Goal: Information Seeking & Learning: Learn about a topic

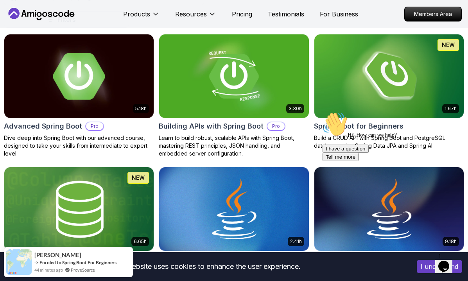
click at [104, 89] on img at bounding box center [78, 76] width 157 height 88
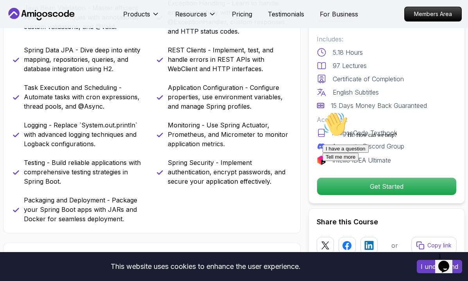
scroll to position [369, 0]
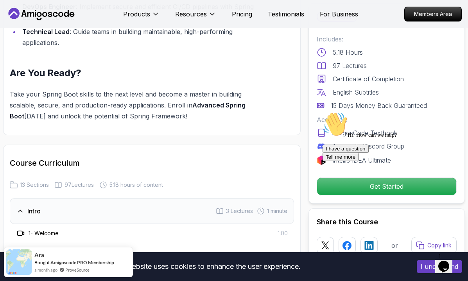
scroll to position [1015, 0]
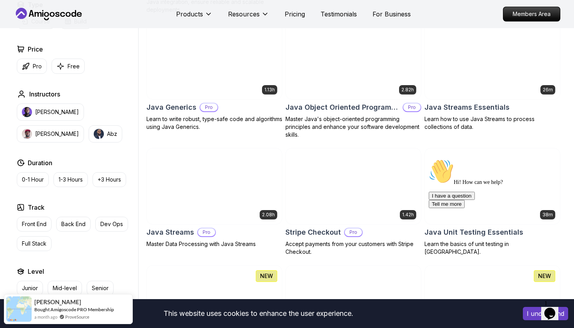
scroll to position [583, 0]
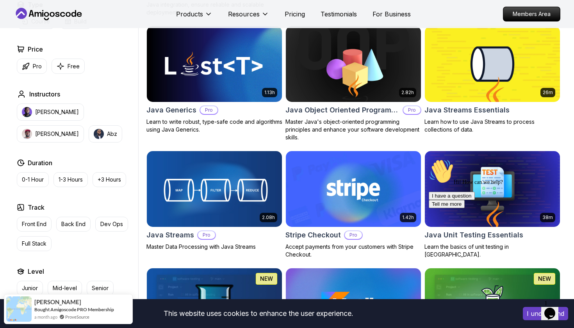
click at [467, 91] on img at bounding box center [493, 63] width 142 height 79
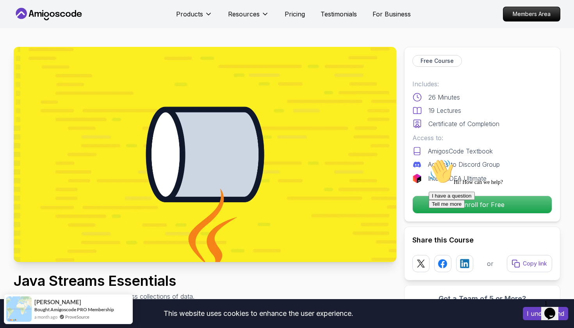
click at [433, 197] on div "Hi! How can we help? I have a question Tell me more" at bounding box center [499, 183] width 141 height 49
click at [430, 204] on div "Hi! How can we help? I have a question Tell me more" at bounding box center [499, 183] width 141 height 49
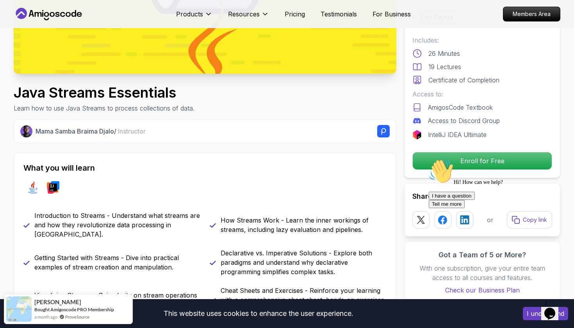
scroll to position [190, 0]
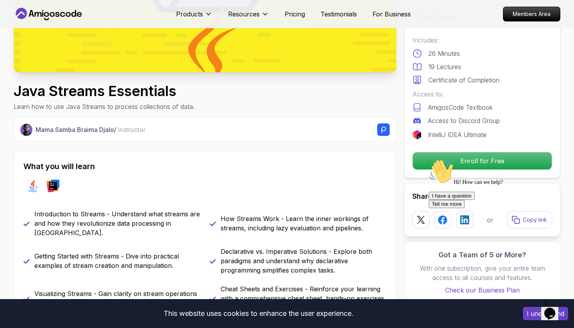
click at [433, 161] on div "Hi! How can we help? I have a question Tell me more" at bounding box center [499, 183] width 141 height 49
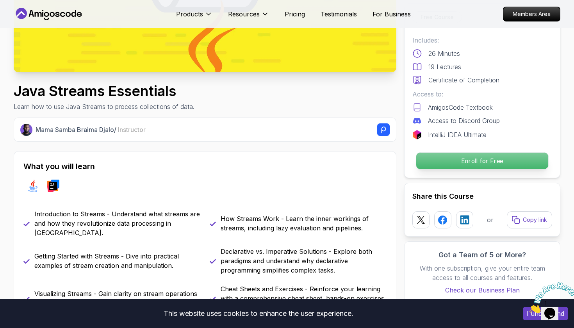
click at [461, 168] on p "Enroll for Free" at bounding box center [483, 161] width 132 height 16
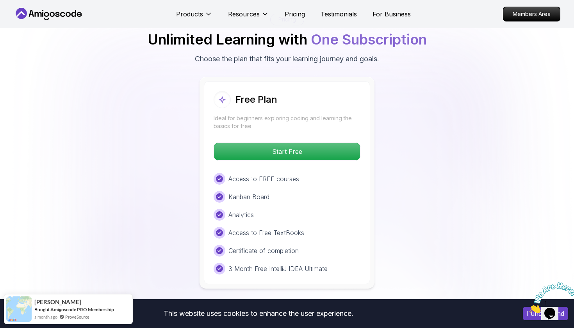
scroll to position [1346, 0]
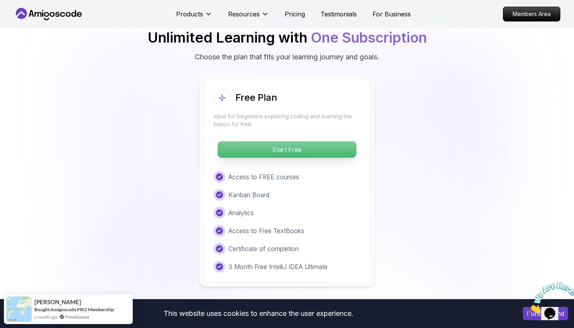
click at [316, 141] on p "Start Free" at bounding box center [287, 149] width 139 height 16
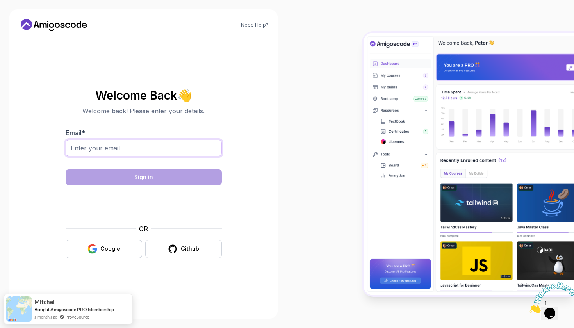
drag, startPoint x: 212, startPoint y: 151, endPoint x: 192, endPoint y: 156, distance: 20.5
click at [192, 156] on input "Email *" at bounding box center [144, 148] width 156 height 16
click at [193, 249] on div "Github" at bounding box center [190, 249] width 18 height 8
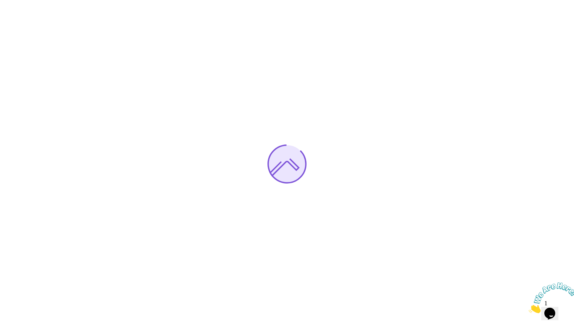
click at [192, 224] on div at bounding box center [287, 164] width 574 height 328
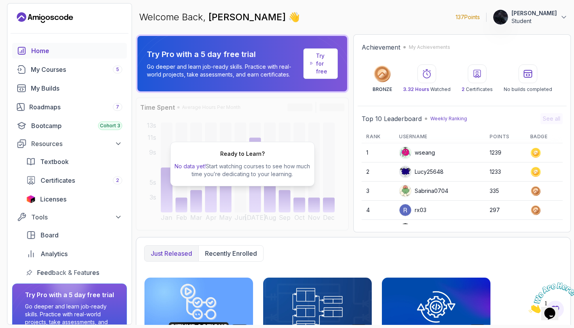
click at [286, 256] on div "Just released Recently enrolled" at bounding box center [353, 253] width 419 height 16
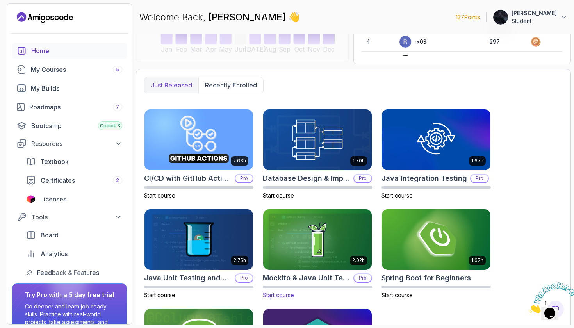
scroll to position [165, 0]
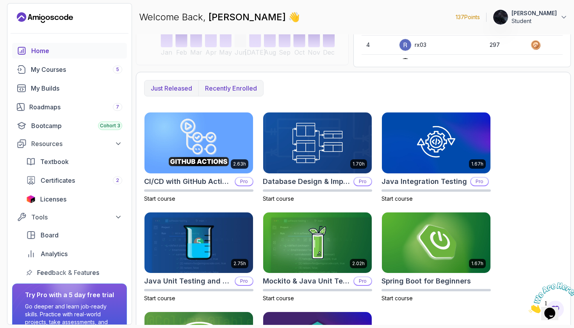
click at [233, 84] on p "Recently enrolled" at bounding box center [231, 88] width 52 height 9
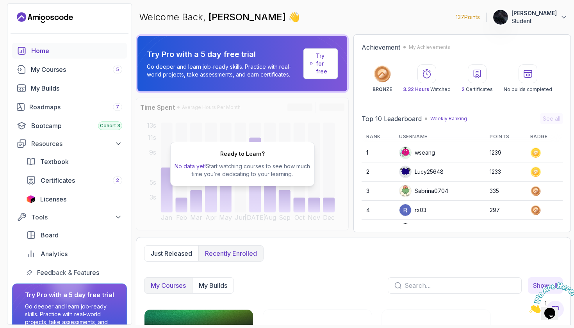
scroll to position [0, 0]
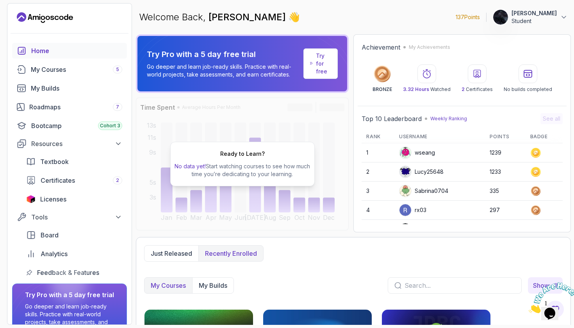
click at [57, 53] on div "Home" at bounding box center [76, 50] width 91 height 9
click at [47, 48] on div "Home" at bounding box center [76, 50] width 91 height 9
click at [33, 50] on div "Home" at bounding box center [76, 50] width 91 height 9
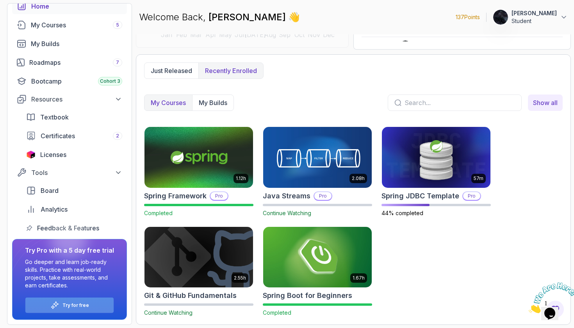
click at [70, 302] on p "Try for free" at bounding box center [76, 305] width 27 height 6
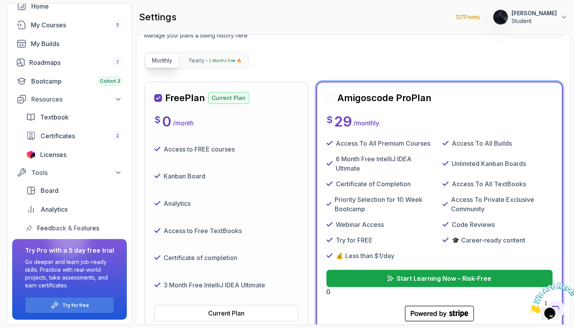
scroll to position [69, 0]
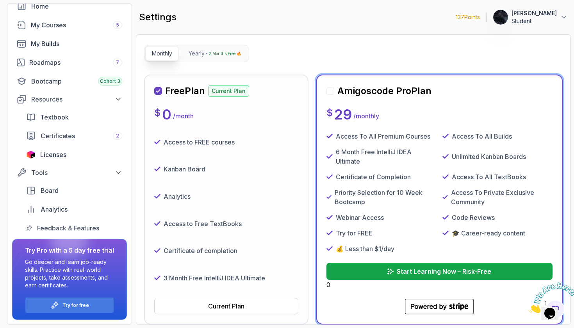
click at [206, 188] on div "Analytics" at bounding box center [226, 196] width 144 height 21
click at [205, 90] on h2 "Free Plan" at bounding box center [185, 91] width 40 height 13
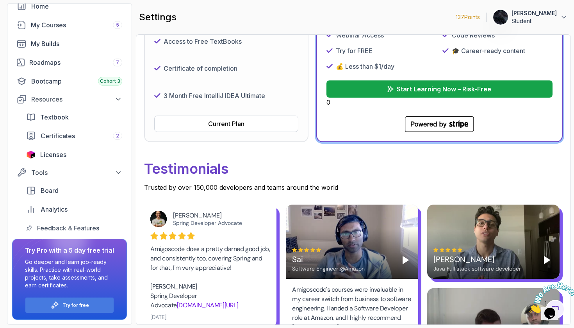
scroll to position [252, 0]
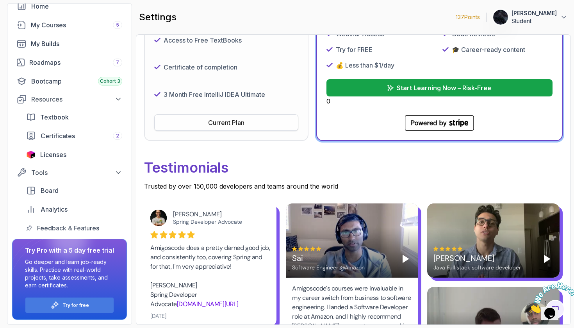
click at [231, 120] on div "Current Plan" at bounding box center [226, 122] width 36 height 9
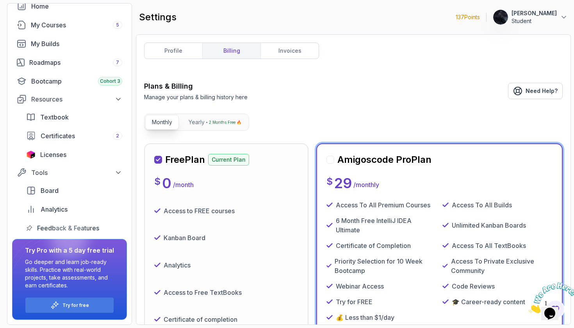
scroll to position [0, 0]
click at [70, 30] on link "My Courses 5" at bounding box center [69, 25] width 115 height 16
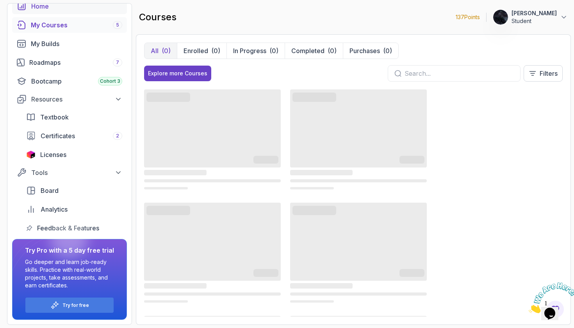
click at [62, 12] on link "Home" at bounding box center [69, 6] width 115 height 16
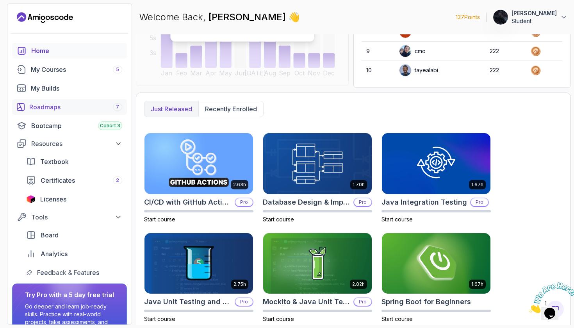
click at [68, 110] on div "Roadmaps 7" at bounding box center [75, 106] width 93 height 9
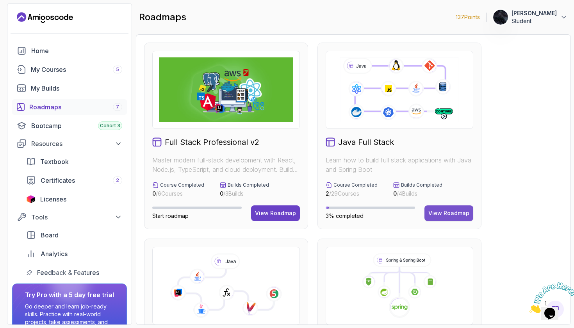
click at [443, 206] on button "View Roadmap" at bounding box center [449, 214] width 49 height 16
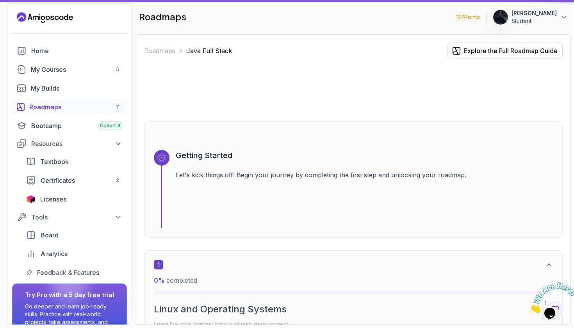
click at [441, 213] on div "Getting Started Let's kick things off! Begin your journey by completing the fir…" at bounding box center [364, 189] width 377 height 78
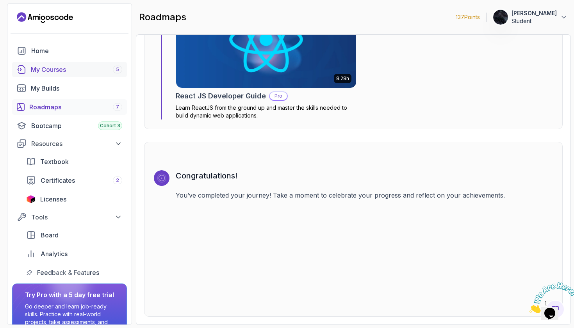
click at [65, 70] on div "My Courses 5" at bounding box center [76, 69] width 91 height 9
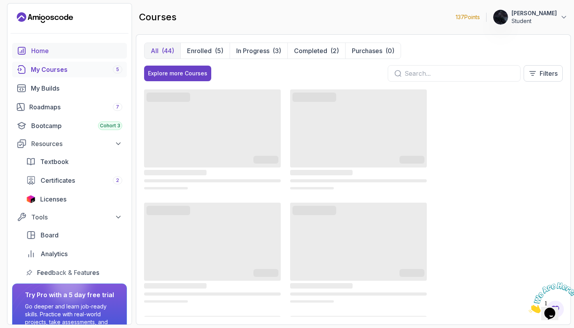
click at [58, 54] on div "Home" at bounding box center [76, 50] width 91 height 9
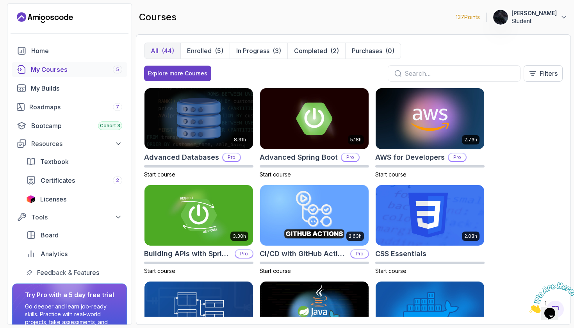
click at [47, 14] on icon "Landing page" at bounding box center [45, 17] width 56 height 13
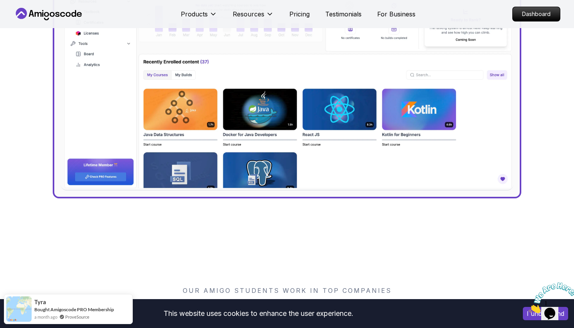
scroll to position [426, 0]
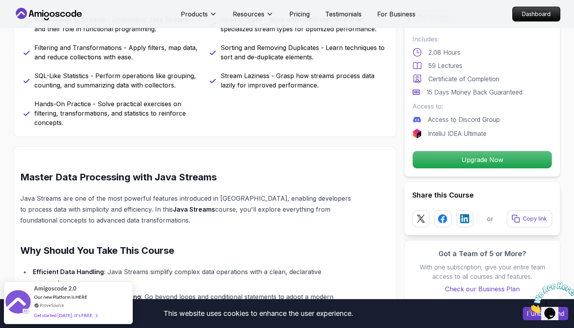
scroll to position [488, 0]
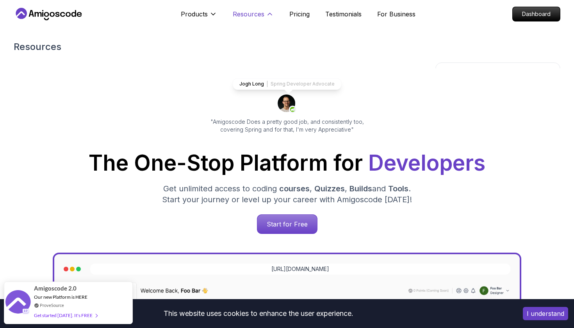
click at [268, 16] on icon at bounding box center [270, 14] width 8 height 8
click at [198, 11] on p "Products" at bounding box center [194, 13] width 27 height 9
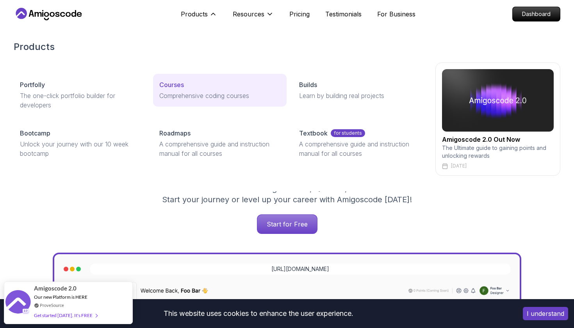
click at [176, 97] on p "Comprehensive coding courses" at bounding box center [219, 95] width 121 height 9
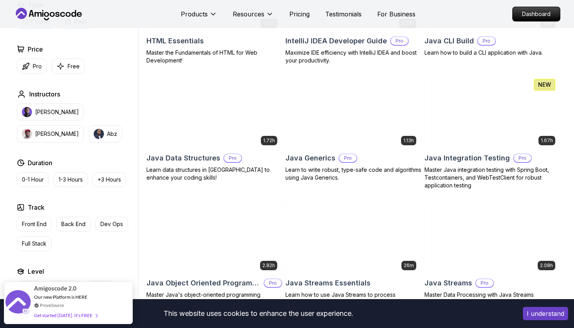
scroll to position [1032, 0]
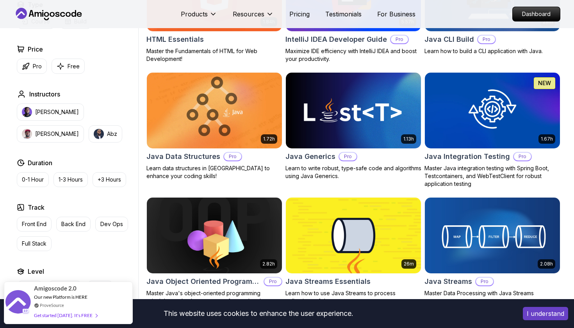
click at [354, 209] on img at bounding box center [354, 235] width 142 height 79
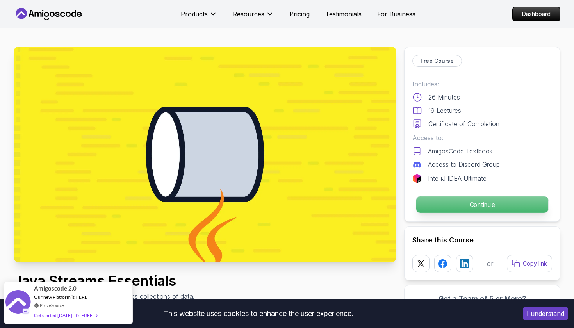
click at [430, 208] on p "Continue" at bounding box center [483, 205] width 132 height 16
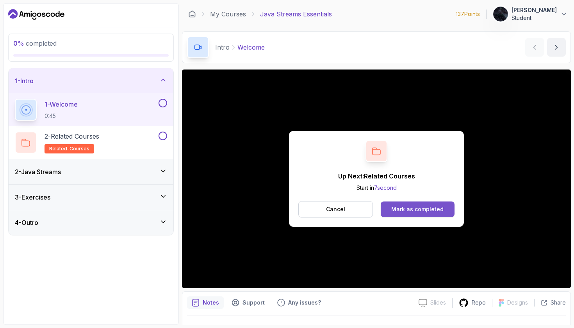
click at [418, 209] on div "Mark as completed" at bounding box center [418, 210] width 52 height 8
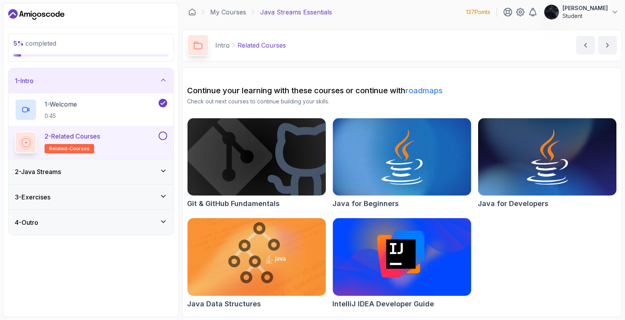
click at [117, 140] on div "2 - Related Courses related-courses" at bounding box center [86, 143] width 142 height 22
click at [159, 141] on button "2 - Related Courses related-courses" at bounding box center [91, 143] width 152 height 22
click at [260, 44] on p "Related Courses" at bounding box center [262, 45] width 48 height 9
click at [101, 159] on div "2 - Java Streams" at bounding box center [91, 171] width 165 height 25
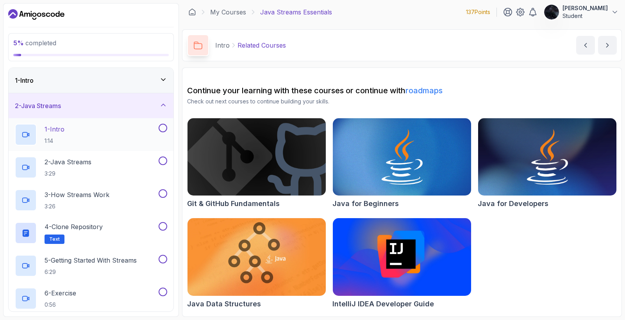
click at [106, 139] on div "1 - Intro 1:14" at bounding box center [86, 135] width 142 height 22
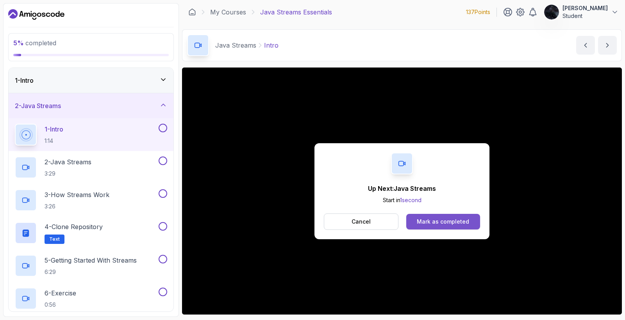
click at [433, 227] on button "Mark as completed" at bounding box center [443, 222] width 74 height 16
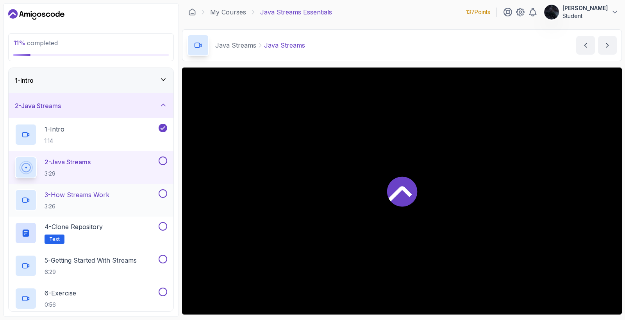
click at [96, 204] on p "3:26" at bounding box center [77, 207] width 65 height 8
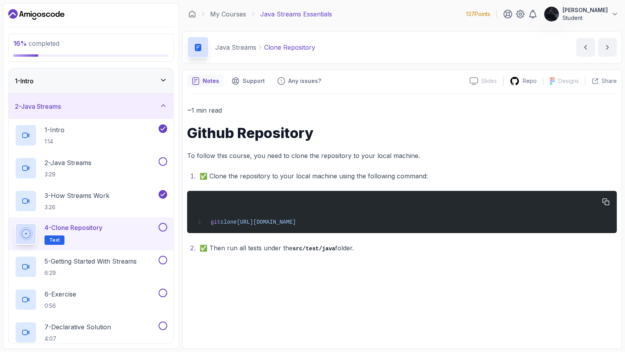
click at [574, 194] on pre "git clone [URL][DOMAIN_NAME]" at bounding box center [402, 212] width 430 height 42
click at [574, 197] on button "button" at bounding box center [606, 201] width 13 height 13
click at [574, 199] on icon "button" at bounding box center [606, 202] width 6 height 6
